Goal: Information Seeking & Learning: Learn about a topic

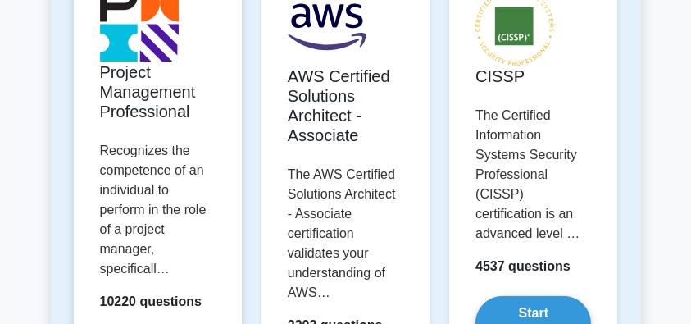
scroll to position [382, 0]
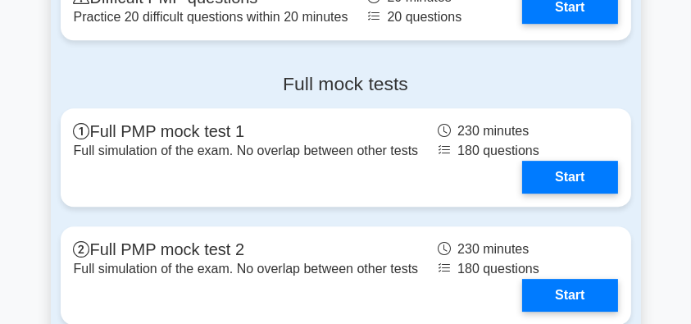
scroll to position [5191, 0]
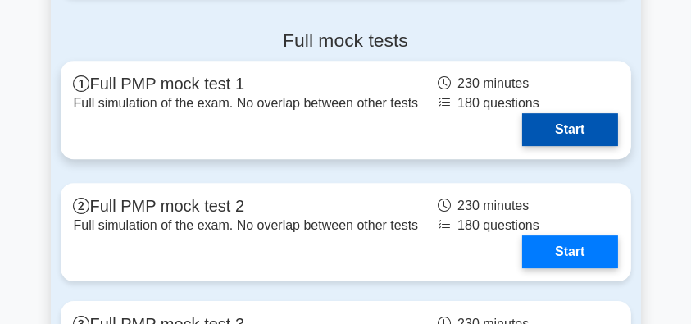
click at [550, 131] on link "Start" at bounding box center [569, 129] width 95 height 33
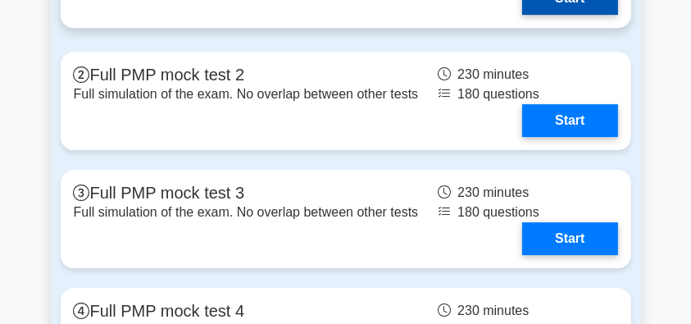
scroll to position [5246, 0]
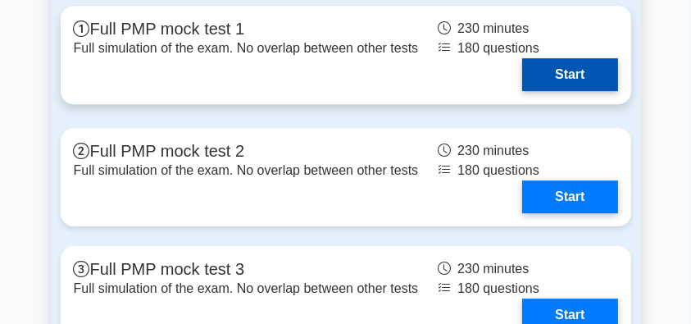
click at [522, 58] on link "Start" at bounding box center [569, 74] width 95 height 33
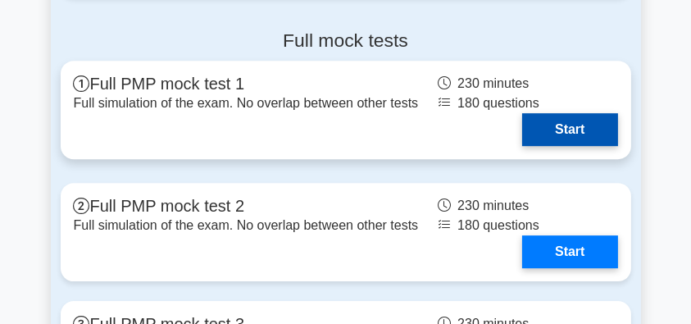
scroll to position [5355, 0]
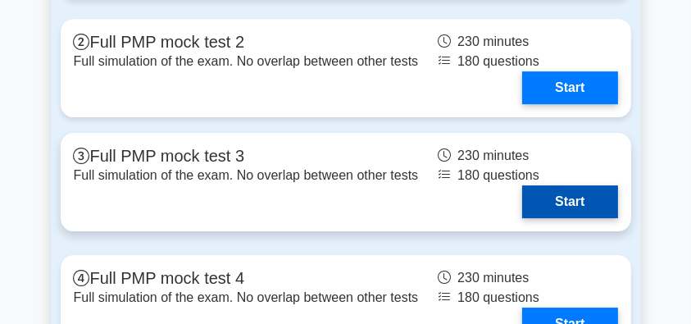
click at [546, 202] on link "Start" at bounding box center [569, 201] width 95 height 33
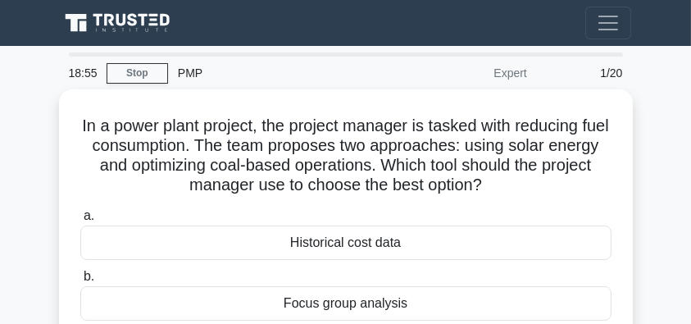
click at [84, 19] on icon at bounding box center [75, 23] width 21 height 18
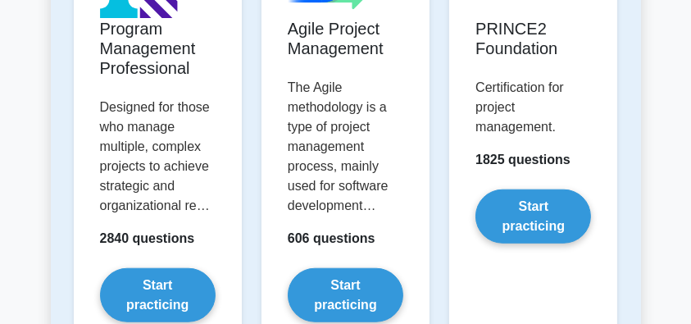
scroll to position [1694, 0]
